Goal: Task Accomplishment & Management: Use online tool/utility

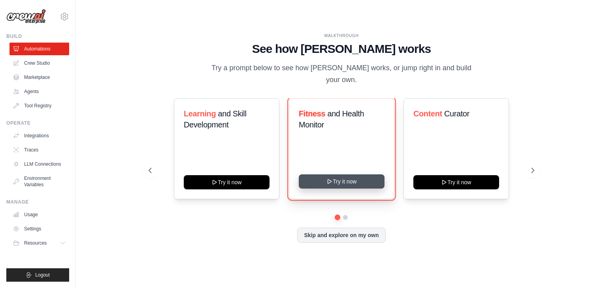
click at [333, 178] on button "Try it now" at bounding box center [342, 182] width 86 height 14
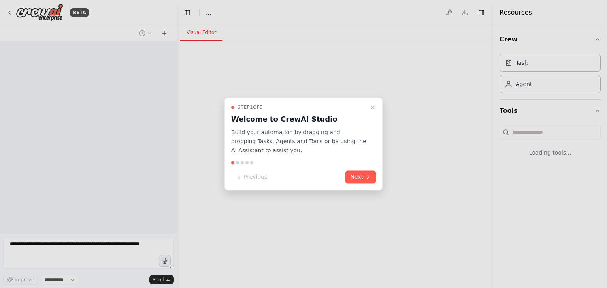
select select "****"
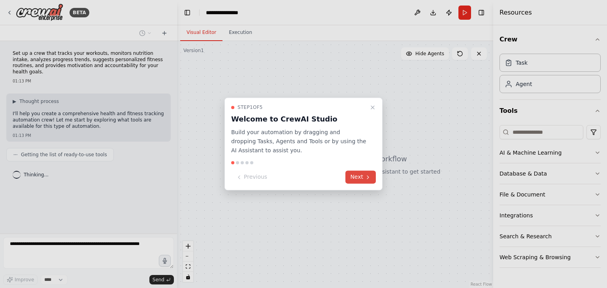
click at [361, 178] on button "Next" at bounding box center [360, 177] width 30 height 13
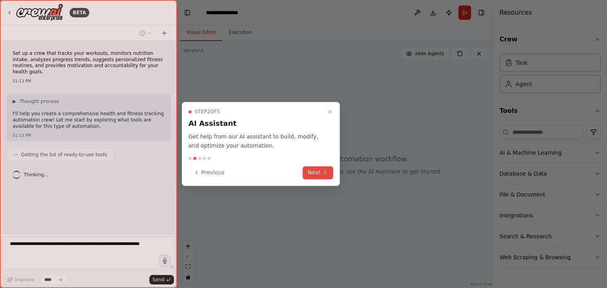
click at [322, 173] on icon at bounding box center [325, 173] width 6 height 6
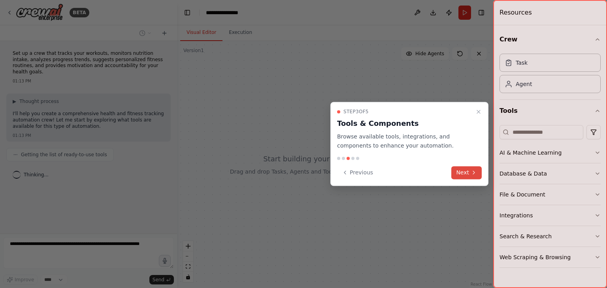
click at [466, 174] on button "Next" at bounding box center [466, 172] width 30 height 13
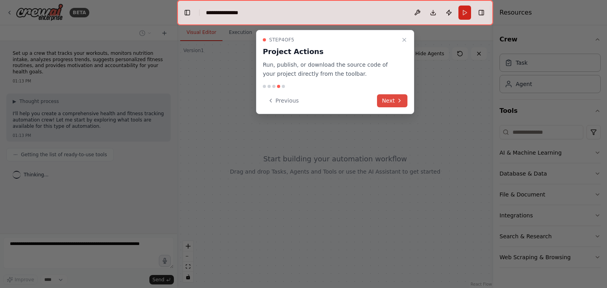
click at [399, 102] on icon at bounding box center [400, 100] width 2 height 3
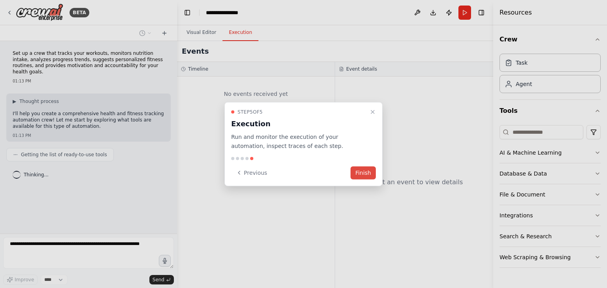
click at [365, 170] on button "Finish" at bounding box center [362, 172] width 25 height 13
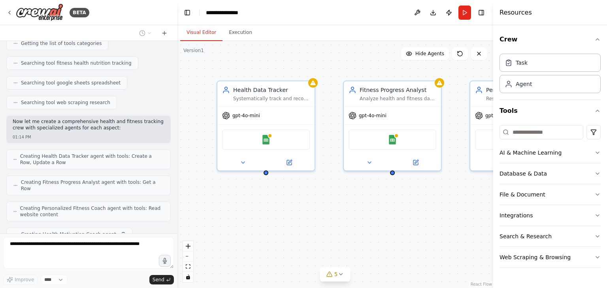
scroll to position [151, 0]
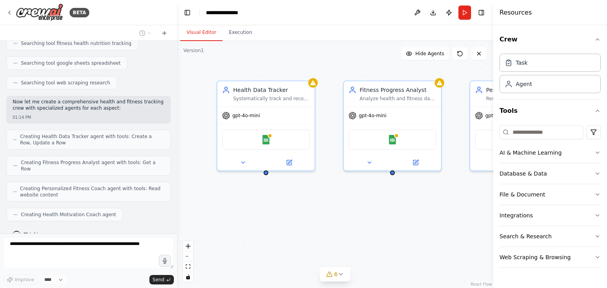
click at [477, 29] on div "Visual Editor Execution" at bounding box center [335, 33] width 316 height 16
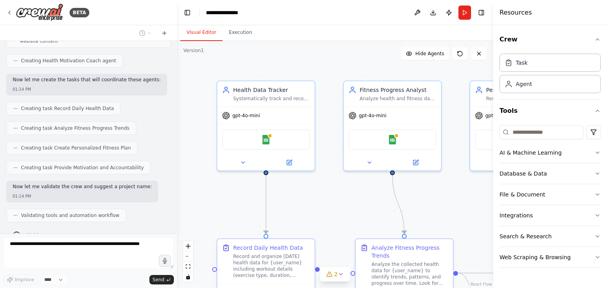
scroll to position [324, 0]
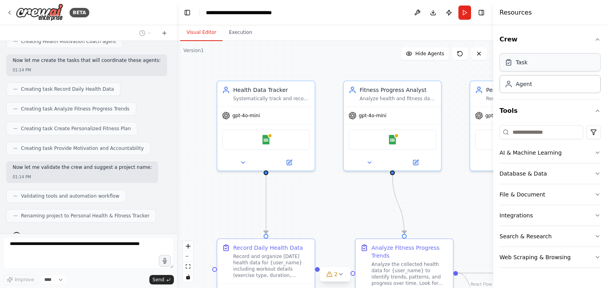
click at [540, 68] on div "Task" at bounding box center [549, 62] width 101 height 18
click at [582, 175] on button "Database & Data" at bounding box center [549, 174] width 101 height 21
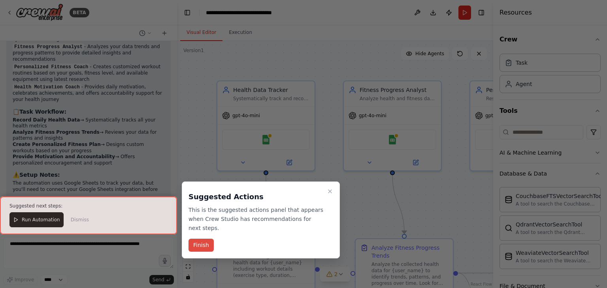
click at [204, 239] on button "Finish" at bounding box center [200, 245] width 25 height 13
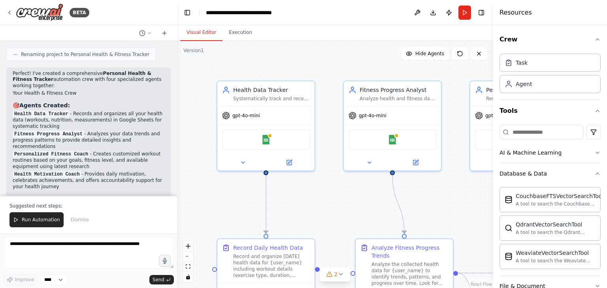
scroll to position [487, 0]
click at [489, 90] on div "Personalized Fitness Coach" at bounding box center [524, 89] width 77 height 8
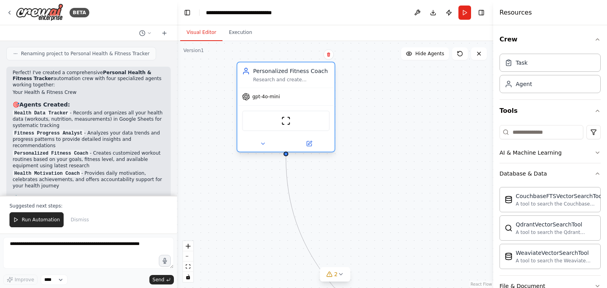
drag, startPoint x: 489, startPoint y: 90, endPoint x: 253, endPoint y: 72, distance: 236.5
click at [253, 72] on div "Personalized Fitness Coach" at bounding box center [291, 71] width 77 height 8
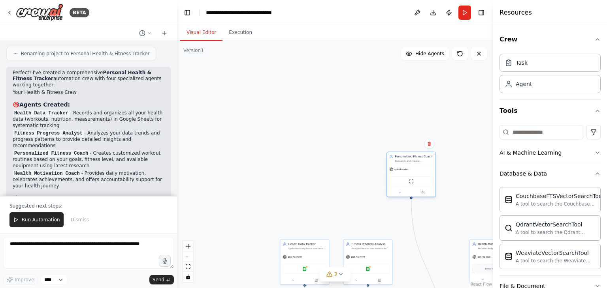
drag, startPoint x: 326, startPoint y: 109, endPoint x: 414, endPoint y: 164, distance: 103.8
click at [414, 164] on div "Personalized Fitness Coach Research and create customized workout routines and …" at bounding box center [410, 174] width 49 height 45
click at [187, 15] on button "Toggle Left Sidebar" at bounding box center [187, 12] width 11 height 11
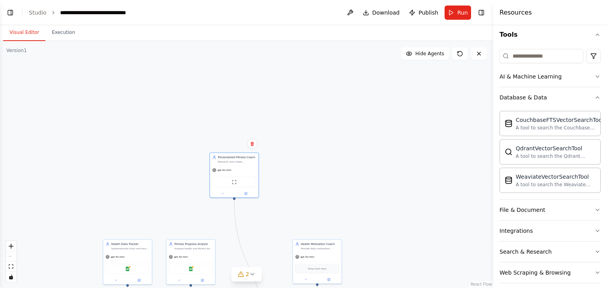
scroll to position [83, 0]
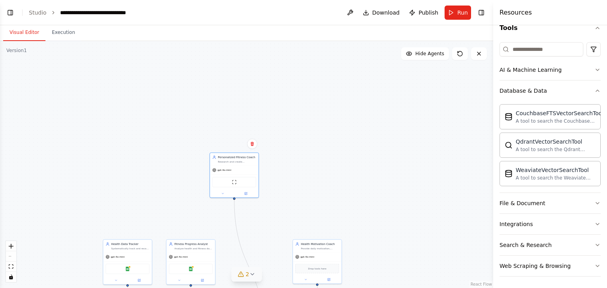
click at [251, 276] on icon at bounding box center [252, 274] width 6 height 6
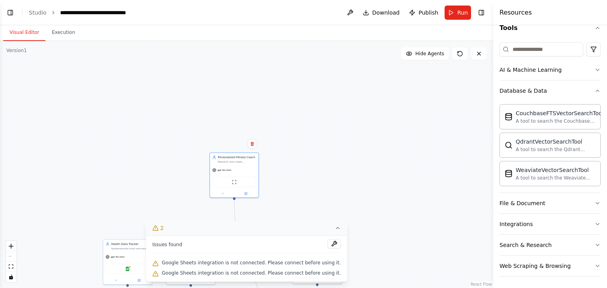
click at [435, 198] on div ".deletable-edge-delete-btn { width: 20px; height: 20px; border: 0px solid #ffff…" at bounding box center [246, 164] width 493 height 247
drag, startPoint x: 228, startPoint y: 165, endPoint x: 228, endPoint y: 85, distance: 80.2
click at [228, 85] on div "Personalized Fitness Coach Research and create customized workout routines and …" at bounding box center [233, 95] width 49 height 45
click at [234, 104] on img at bounding box center [234, 102] width 5 height 5
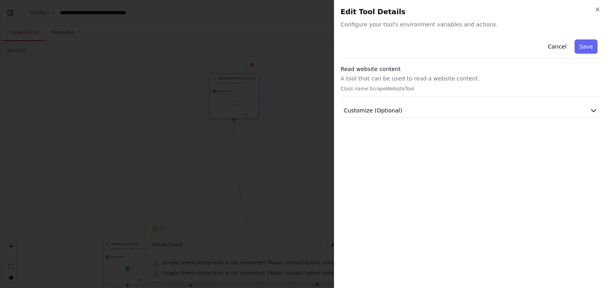
drag, startPoint x: 584, startPoint y: 118, endPoint x: 586, endPoint y: 114, distance: 4.3
click at [584, 118] on div "Cancel Save Read website content A tool that can be used to read a website cont…" at bounding box center [471, 159] width 260 height 246
click at [586, 114] on button "Customize (Optional)" at bounding box center [471, 111] width 260 height 15
click at [599, 8] on icon "button" at bounding box center [597, 9] width 6 height 6
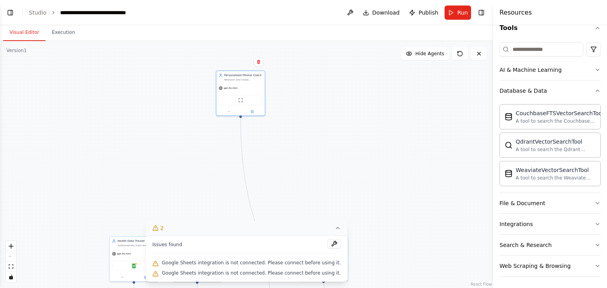
click at [334, 232] on icon at bounding box center [337, 228] width 6 height 6
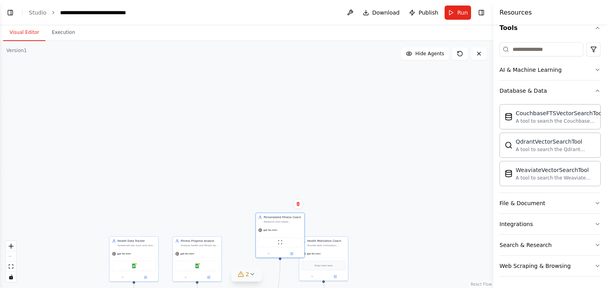
drag, startPoint x: 255, startPoint y: 114, endPoint x: 318, endPoint y: 219, distance: 122.4
click at [292, 255] on div at bounding box center [280, 254] width 49 height 8
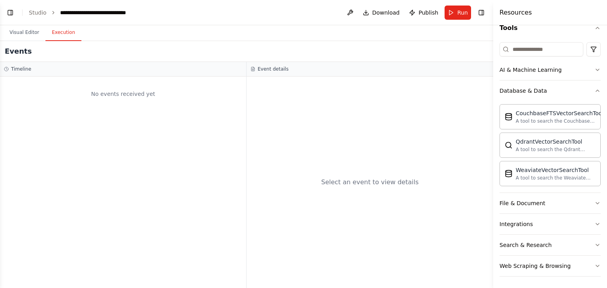
click at [57, 38] on button "Execution" at bounding box center [63, 32] width 36 height 17
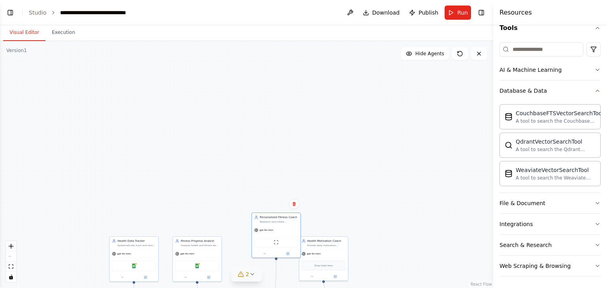
click at [21, 32] on button "Visual Editor" at bounding box center [24, 32] width 42 height 17
click at [277, 246] on div "ScrapeWebsiteTool" at bounding box center [276, 242] width 44 height 10
click at [278, 243] on img at bounding box center [276, 241] width 5 height 5
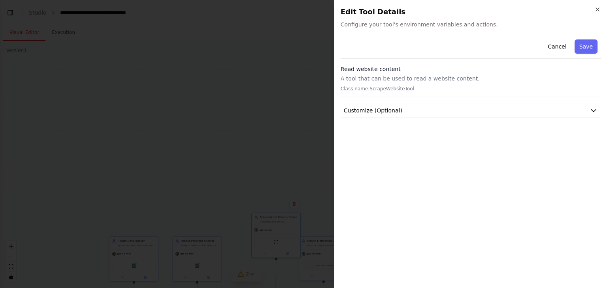
drag, startPoint x: 592, startPoint y: 16, endPoint x: 480, endPoint y: 54, distance: 118.2
click at [591, 16] on h2 "Edit Tool Details" at bounding box center [471, 11] width 260 height 11
click at [593, 9] on h2 "Edit Tool Details" at bounding box center [471, 11] width 260 height 11
click at [595, 9] on icon "button" at bounding box center [597, 9] width 6 height 6
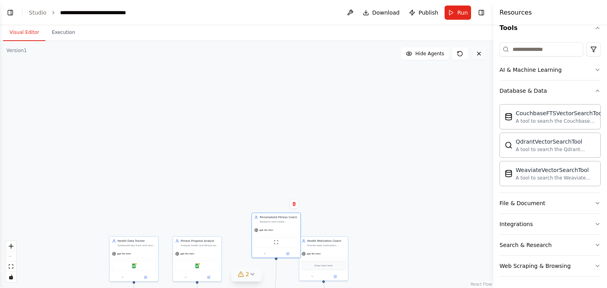
click at [477, 57] on button at bounding box center [479, 53] width 16 height 13
click at [373, 13] on button "Download" at bounding box center [381, 13] width 43 height 14
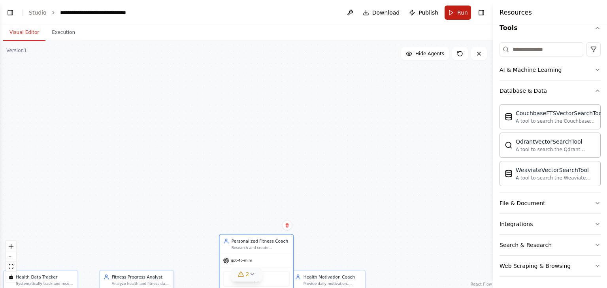
click at [455, 14] on button "Run" at bounding box center [458, 13] width 26 height 14
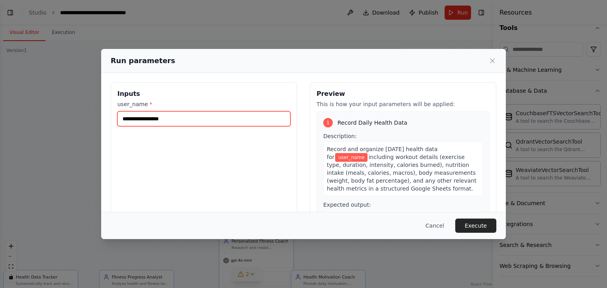
click at [204, 125] on input "user_name *" at bounding box center [203, 118] width 173 height 15
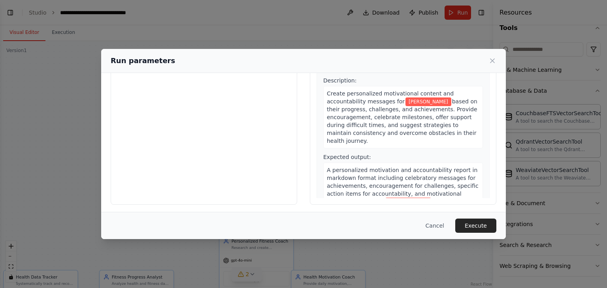
scroll to position [67, 0]
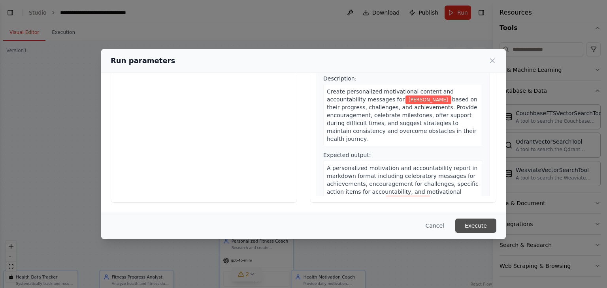
type input "****"
click at [481, 226] on button "Execute" at bounding box center [475, 226] width 41 height 14
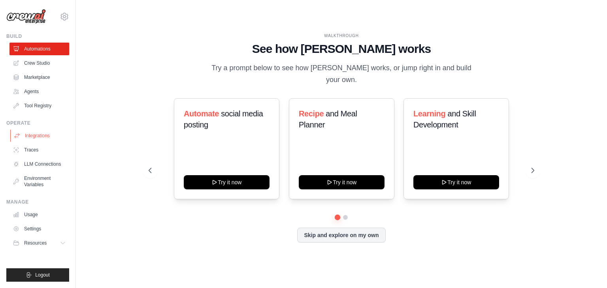
click at [44, 135] on link "Integrations" at bounding box center [40, 136] width 60 height 13
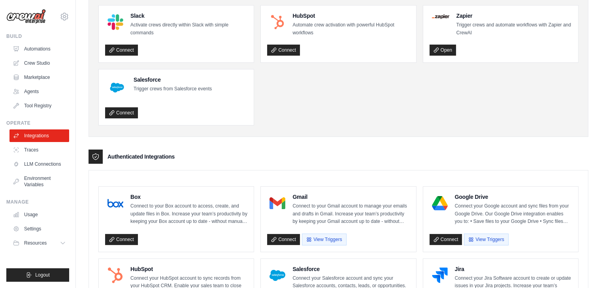
scroll to position [35, 0]
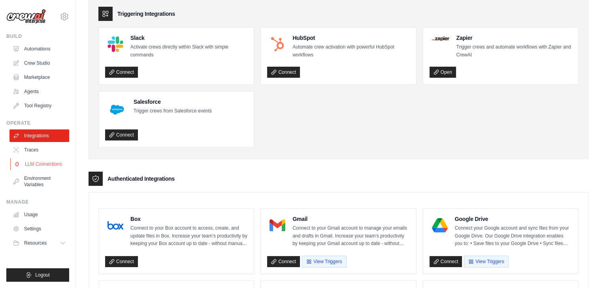
click at [49, 166] on link "LLM Connections" at bounding box center [40, 164] width 60 height 13
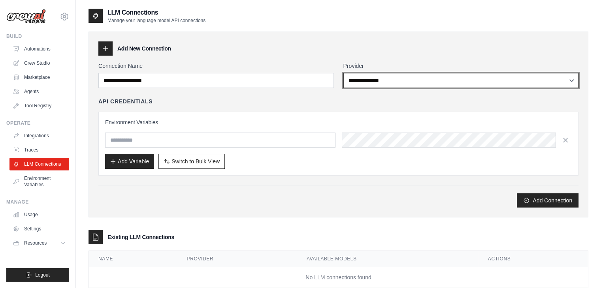
click at [391, 79] on select "**********" at bounding box center [460, 80] width 235 height 15
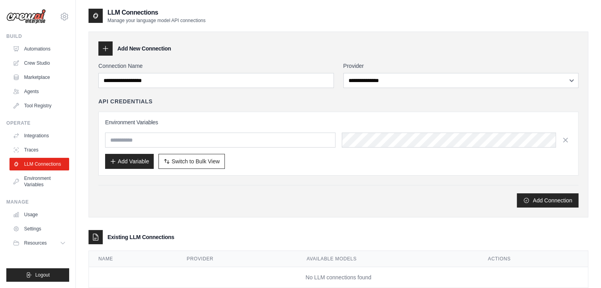
click at [370, 43] on div "Add New Connection" at bounding box center [338, 48] width 480 height 14
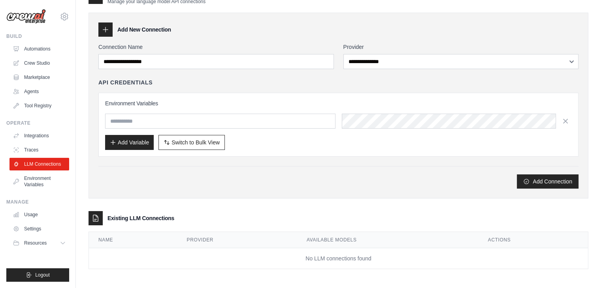
scroll to position [19, 0]
click at [36, 44] on link "Automations" at bounding box center [40, 49] width 60 height 13
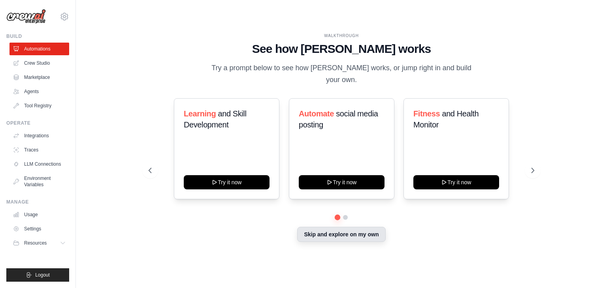
click at [343, 231] on button "Skip and explore on my own" at bounding box center [341, 234] width 88 height 15
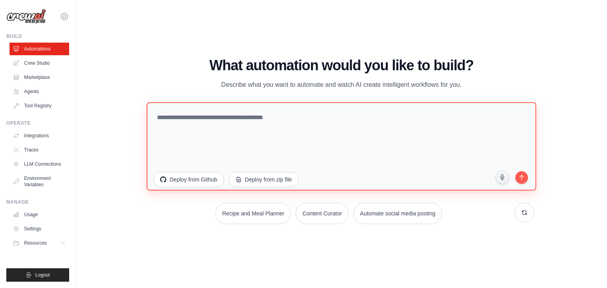
click at [261, 124] on textarea at bounding box center [342, 146] width 390 height 89
type textarea "**********"
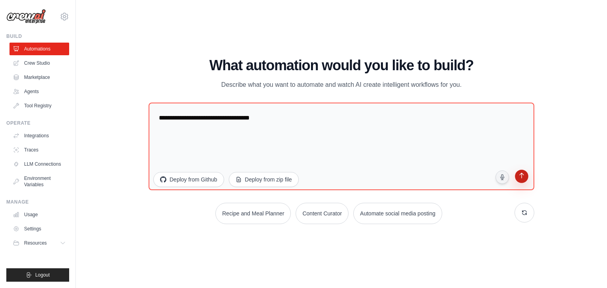
drag, startPoint x: 520, startPoint y: 176, endPoint x: 514, endPoint y: 171, distance: 7.6
click at [520, 176] on icon "submit" at bounding box center [522, 177] width 8 height 8
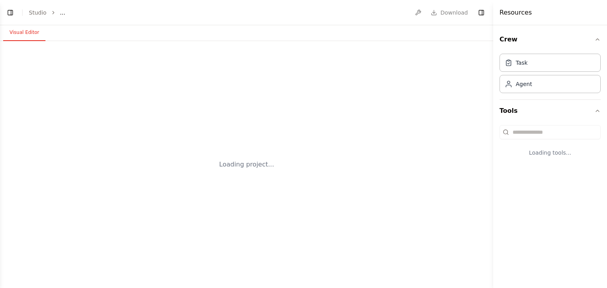
select select "****"
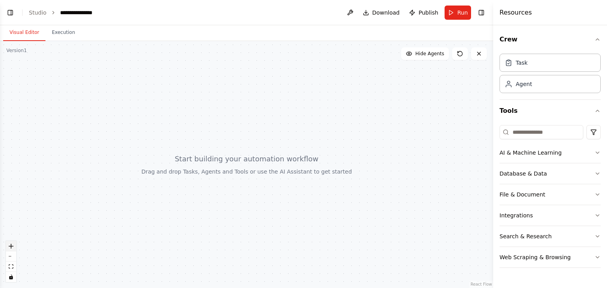
scroll to position [8, 0]
click at [12, 246] on icon "zoom in" at bounding box center [11, 246] width 5 height 5
drag, startPoint x: 9, startPoint y: 279, endPoint x: 83, endPoint y: 202, distance: 107.3
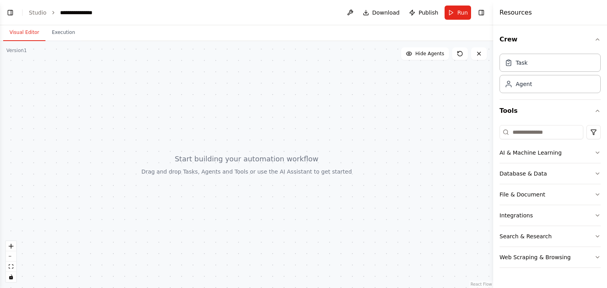
click at [83, 202] on div "React Flow Press enter or space to select a node. You can then use the arrow ke…" at bounding box center [246, 164] width 493 height 247
click at [535, 94] on div "Task Agent" at bounding box center [549, 75] width 101 height 49
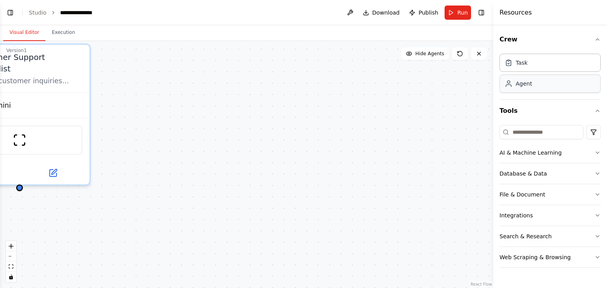
scroll to position [122, 0]
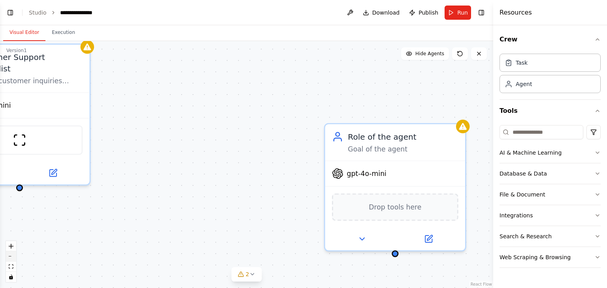
click at [10, 258] on button "zoom out" at bounding box center [11, 257] width 10 height 10
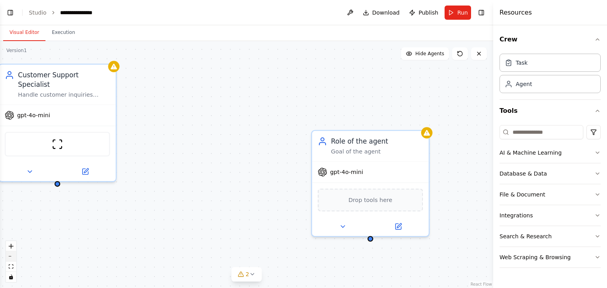
click at [10, 258] on button "zoom out" at bounding box center [11, 257] width 10 height 10
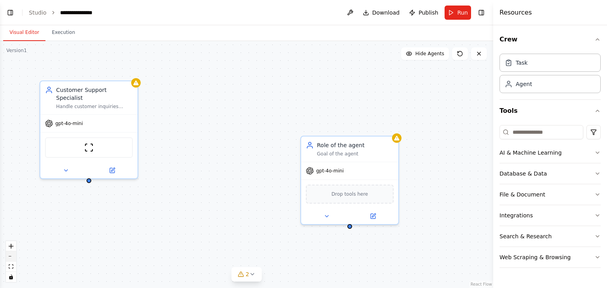
click at [10, 258] on button "zoom out" at bounding box center [11, 257] width 10 height 10
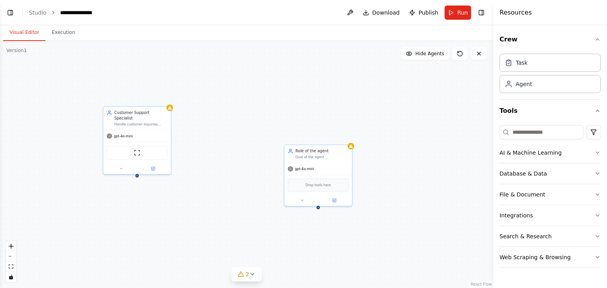
click at [136, 173] on div "Customer Support Specialist Handle customer inquiries efficiently by researchin…" at bounding box center [246, 164] width 493 height 247
click at [137, 163] on div at bounding box center [138, 167] width 68 height 11
click at [330, 171] on div "gpt-4o-mini" at bounding box center [318, 168] width 68 height 12
click at [349, 136] on button at bounding box center [346, 136] width 10 height 10
click at [327, 139] on button "Confirm" at bounding box center [323, 135] width 28 height 9
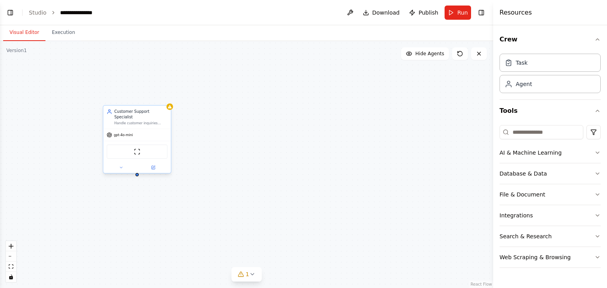
click at [134, 129] on div "gpt-4o-mini" at bounding box center [138, 135] width 68 height 12
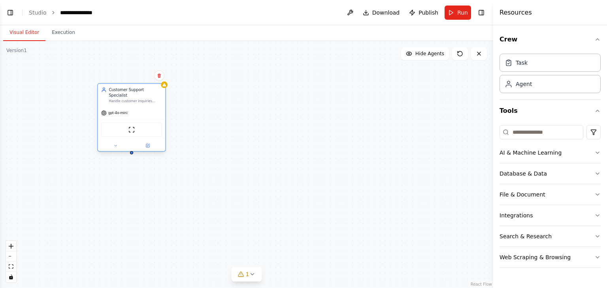
drag, startPoint x: 148, startPoint y: 148, endPoint x: 141, endPoint y: 130, distance: 19.9
click at [141, 130] on div "ScrapeWebsiteTool" at bounding box center [131, 130] width 61 height 14
click at [586, 176] on button "Database & Data" at bounding box center [549, 174] width 101 height 21
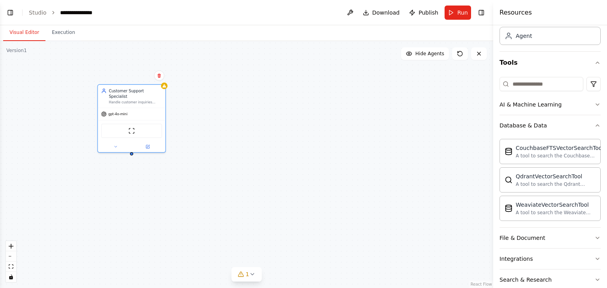
scroll to position [83, 0]
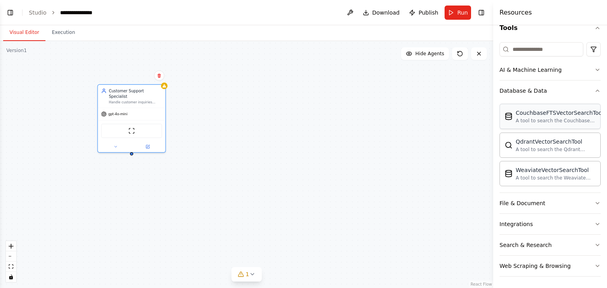
click at [526, 124] on div "CouchbaseFTSVectorSearchTool A tool to search the Couchbase database for releva…" at bounding box center [549, 116] width 101 height 25
click at [582, 202] on button "File & Document" at bounding box center [549, 203] width 101 height 21
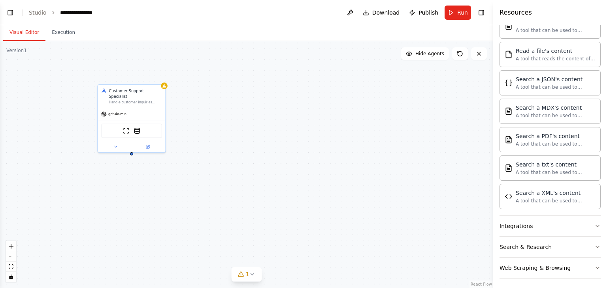
scroll to position [316, 0]
click at [565, 231] on button "Integrations" at bounding box center [549, 225] width 101 height 21
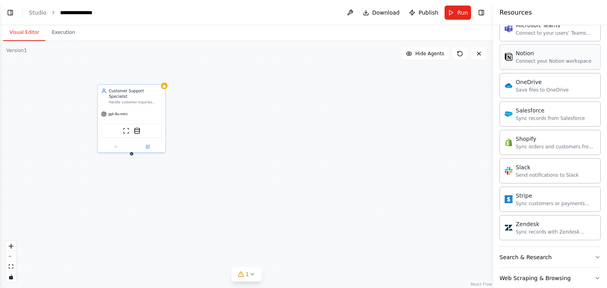
scroll to position [916, 0]
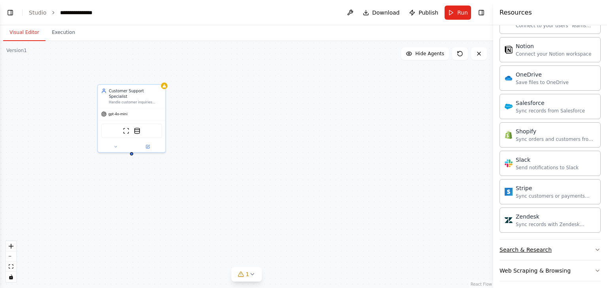
click at [577, 240] on button "Search & Research" at bounding box center [549, 250] width 101 height 21
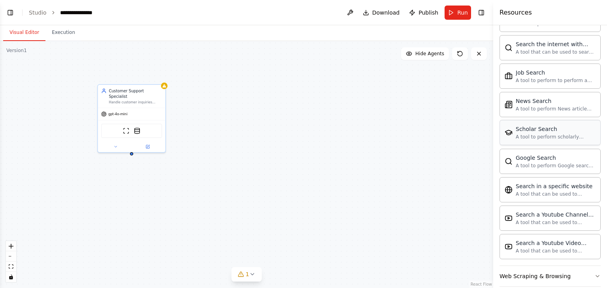
scroll to position [1318, 0]
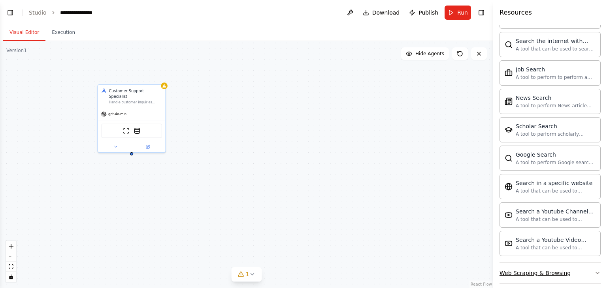
click at [576, 264] on button "Web Scraping & Browsing" at bounding box center [549, 273] width 101 height 21
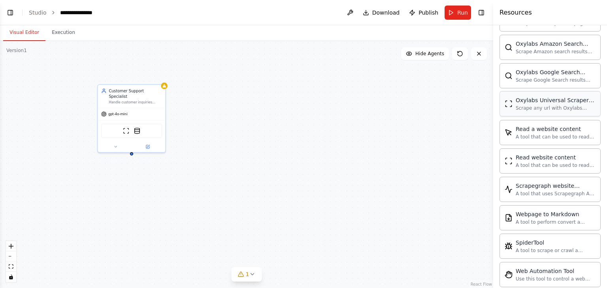
scroll to position [1749, 0]
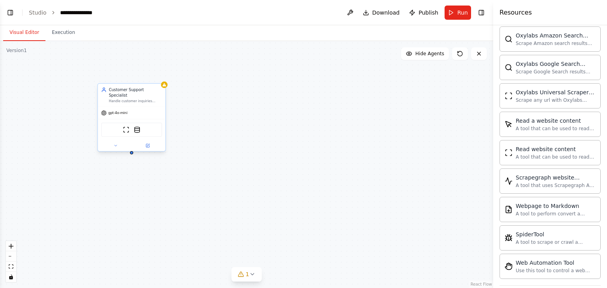
click at [117, 99] on div "Customer Support Specialist Handle customer inquiries efficiently by researchin…" at bounding box center [132, 95] width 68 height 23
click at [129, 126] on img at bounding box center [126, 129] width 7 height 7
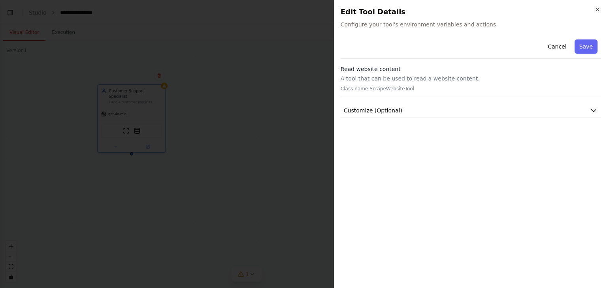
click at [131, 129] on div at bounding box center [303, 144] width 607 height 288
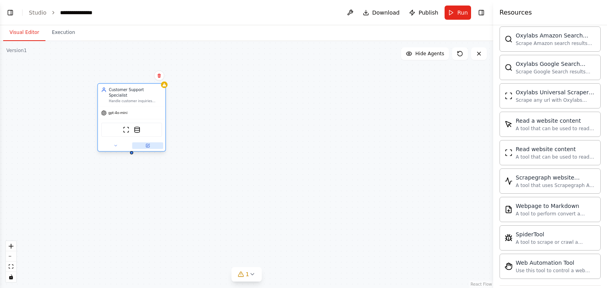
click at [145, 143] on button at bounding box center [147, 146] width 31 height 7
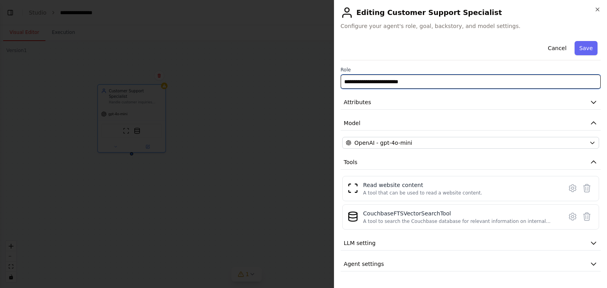
click at [386, 84] on input "**********" at bounding box center [471, 82] width 260 height 14
click at [446, 85] on input "**********" at bounding box center [471, 82] width 260 height 14
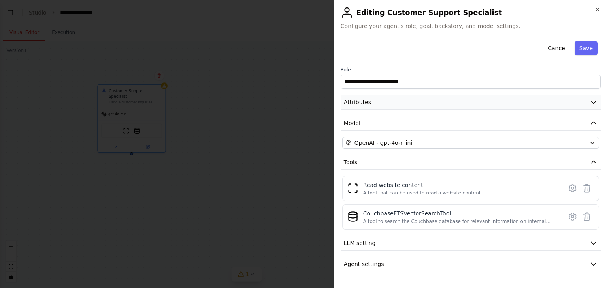
click at [588, 102] on button "Attributes" at bounding box center [471, 102] width 260 height 15
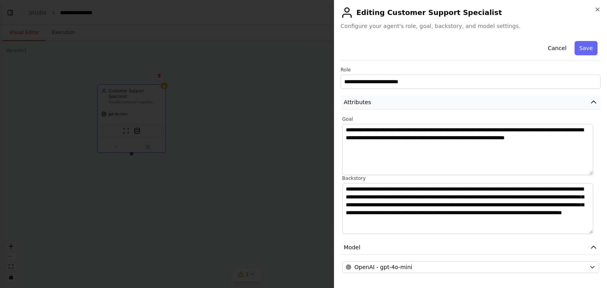
click at [591, 102] on icon "button" at bounding box center [593, 102] width 5 height 2
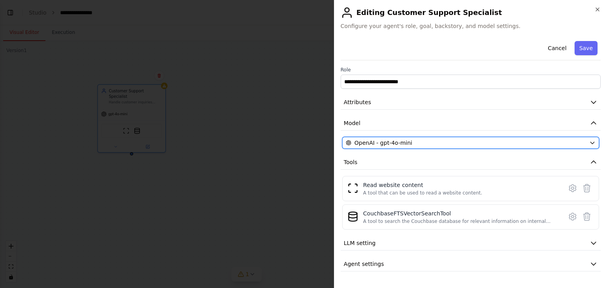
click at [577, 146] on div "OpenAI - gpt-4o-mini" at bounding box center [466, 143] width 240 height 8
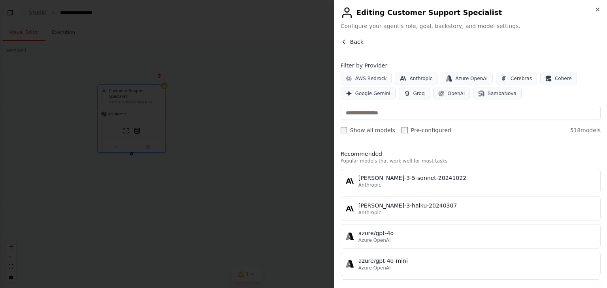
click at [351, 43] on span "Back" at bounding box center [356, 42] width 13 height 8
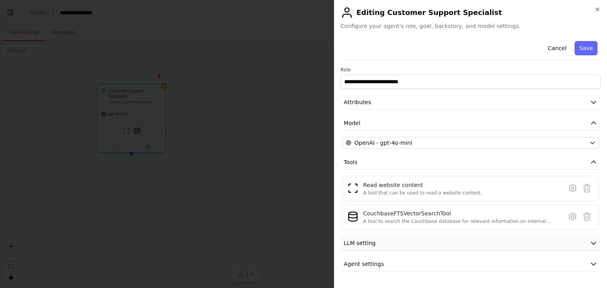
click at [546, 238] on button "LLM setting" at bounding box center [471, 243] width 260 height 15
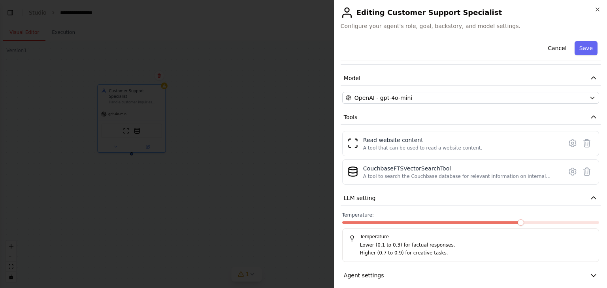
scroll to position [51, 0]
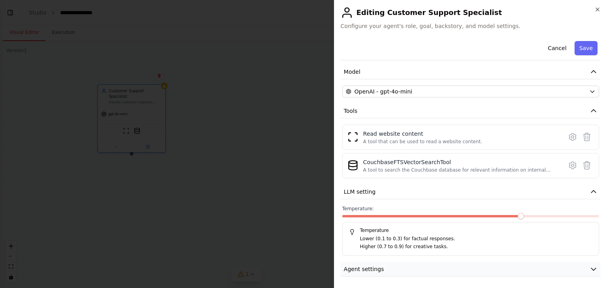
click at [590, 266] on icon "button" at bounding box center [594, 270] width 8 height 8
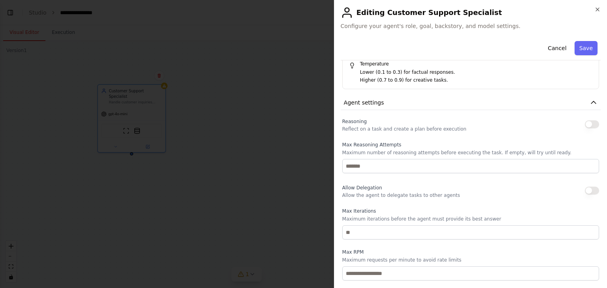
scroll to position [217, 0]
click at [586, 123] on button "button" at bounding box center [592, 125] width 14 height 8
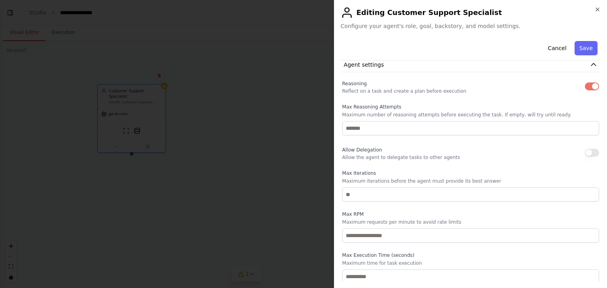
scroll to position [257, 0]
click at [477, 265] on div "Max Execution Time (seconds) Maximum time for task execution" at bounding box center [470, 268] width 257 height 32
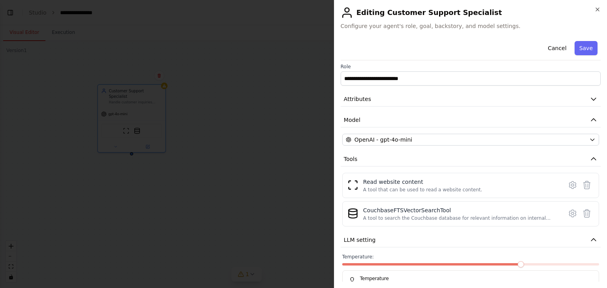
scroll to position [0, 0]
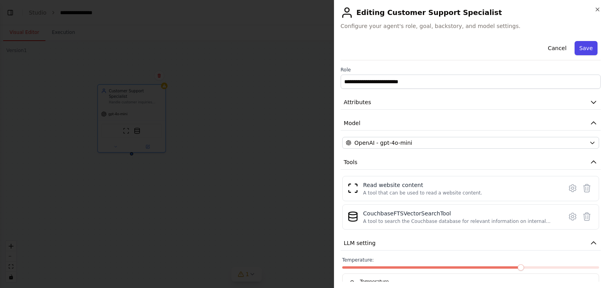
click at [576, 48] on button "Save" at bounding box center [586, 48] width 23 height 14
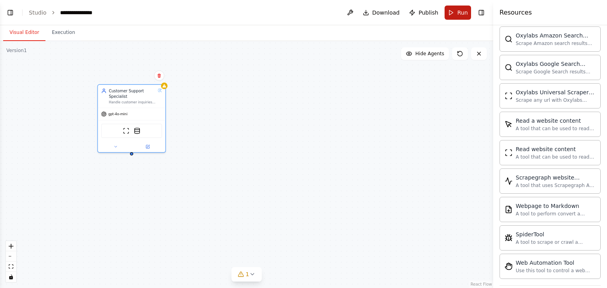
click at [452, 15] on button "Run" at bounding box center [458, 13] width 26 height 14
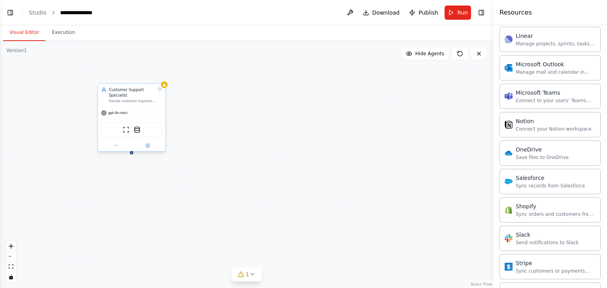
scroll to position [840, 0]
click at [140, 104] on div "Customer Support Specialist Handle customer inquiries efficiently by researchin…" at bounding box center [132, 95] width 68 height 23
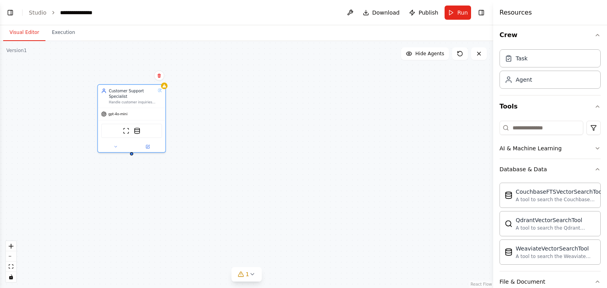
scroll to position [0, 0]
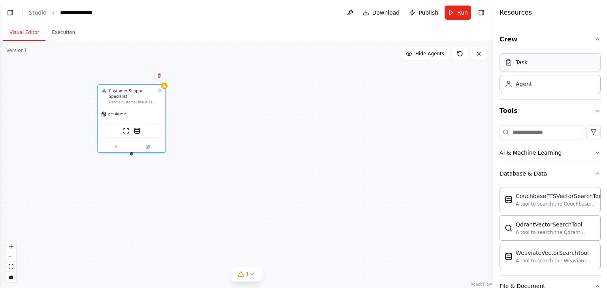
drag, startPoint x: 520, startPoint y: 54, endPoint x: 523, endPoint y: 66, distance: 12.7
click at [520, 55] on div "Task" at bounding box center [549, 62] width 101 height 18
click at [523, 66] on div "Task" at bounding box center [549, 62] width 101 height 18
drag, startPoint x: 173, startPoint y: 143, endPoint x: 262, endPoint y: 155, distance: 89.0
click at [262, 155] on div "Task description" at bounding box center [245, 156] width 53 height 4
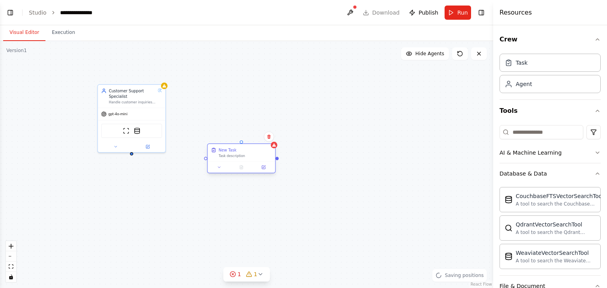
click at [229, 152] on div "New Task" at bounding box center [228, 150] width 18 height 6
click at [233, 157] on div "Task description" at bounding box center [245, 156] width 53 height 4
click at [264, 168] on icon at bounding box center [263, 167] width 3 height 3
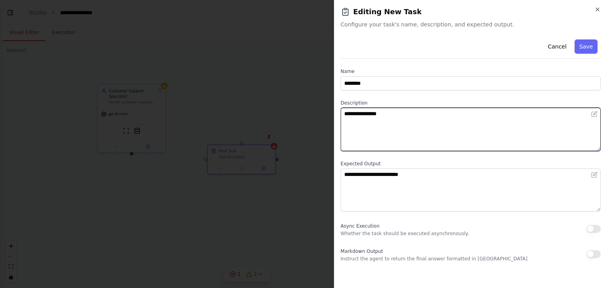
drag, startPoint x: 409, startPoint y: 117, endPoint x: 349, endPoint y: 124, distance: 60.4
click at [319, 117] on body "**********" at bounding box center [303, 144] width 607 height 288
type textarea "**********"
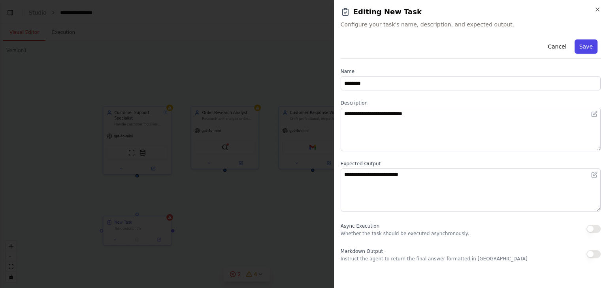
scroll to position [221, 0]
drag, startPoint x: 590, startPoint y: 47, endPoint x: 454, endPoint y: 161, distance: 176.7
click at [483, 157] on div "**********" at bounding box center [471, 149] width 260 height 226
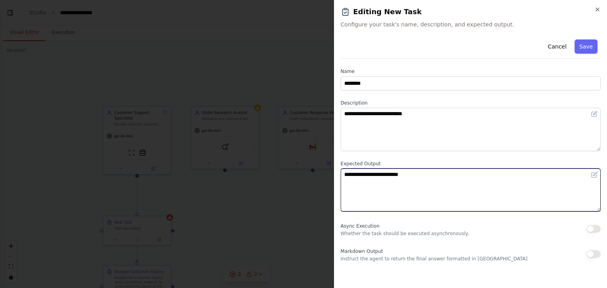
drag, startPoint x: 435, startPoint y: 179, endPoint x: 311, endPoint y: 179, distance: 123.7
click at [311, 179] on body "BETA customare care support for ecommerce 01:34 PM ▶ Thought process I'll help …" at bounding box center [303, 144] width 607 height 288
type textarea "****"
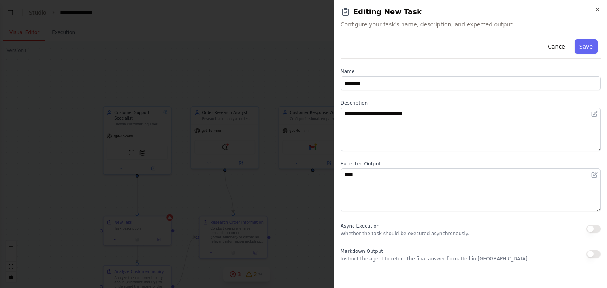
drag, startPoint x: 588, startPoint y: 44, endPoint x: 590, endPoint y: 41, distance: 4.3
click at [588, 45] on button "Save" at bounding box center [586, 47] width 23 height 14
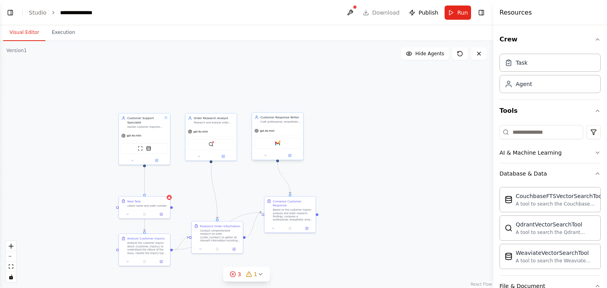
scroll to position [362, 0]
click at [459, 16] on span "Run" at bounding box center [462, 13] width 11 height 8
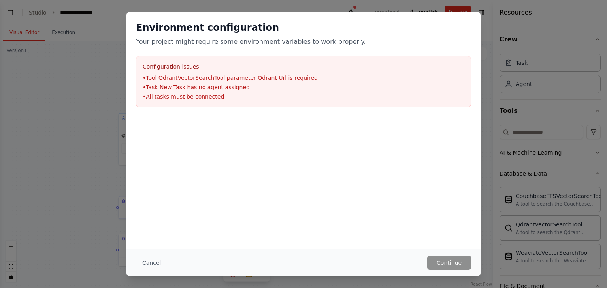
scroll to position [497, 0]
click at [180, 87] on li "• Task New Task has no agent assigned" at bounding box center [304, 87] width 322 height 8
click at [490, 50] on div "Environment configuration Your project might require some environment variables…" at bounding box center [303, 144] width 607 height 288
